Goal: Register for event/course

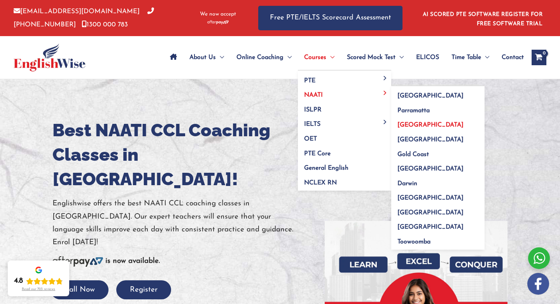
click at [416, 126] on span "[GEOGRAPHIC_DATA]" at bounding box center [430, 125] width 66 height 6
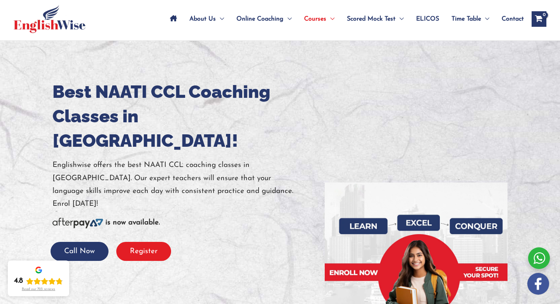
click at [135, 242] on button "Register" at bounding box center [143, 251] width 55 height 19
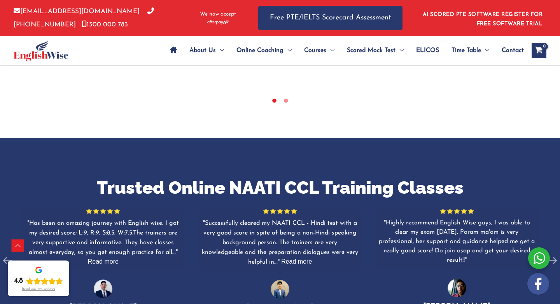
scroll to position [338, 0]
